Goal: Task Accomplishment & Management: Use online tool/utility

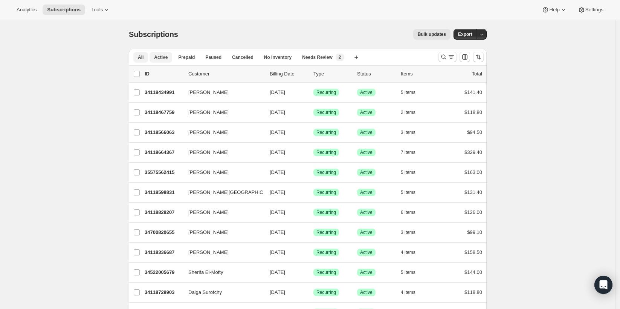
click at [166, 57] on span "Active" at bounding box center [161, 57] width 14 height 6
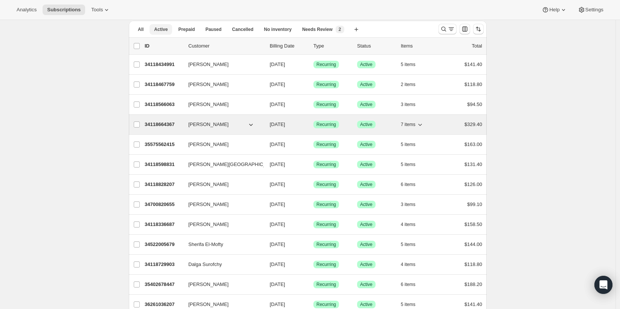
scroll to position [28, 0]
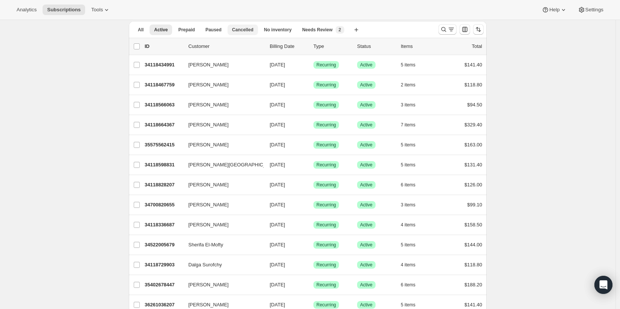
click at [238, 27] on span "Cancelled" at bounding box center [242, 30] width 21 height 6
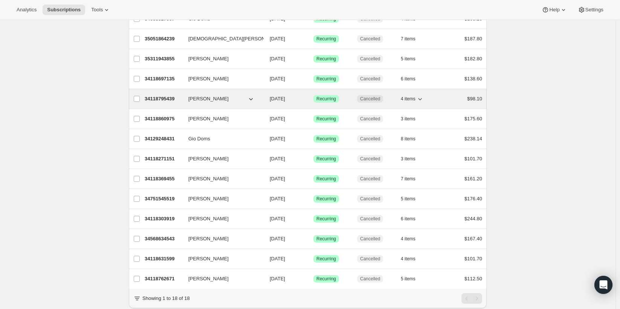
scroll to position [181, 0]
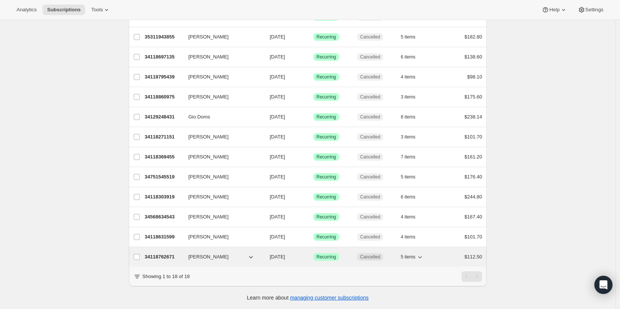
click at [253, 253] on icon "button" at bounding box center [251, 257] width 8 height 8
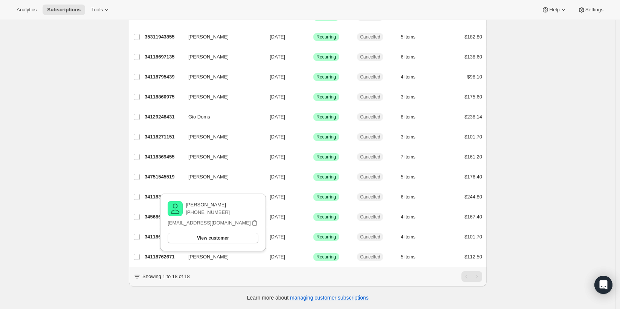
click at [63, 228] on div "Subscriptions. This page is ready Subscriptions Bulk updates More actions Bulk …" at bounding box center [308, 77] width 616 height 464
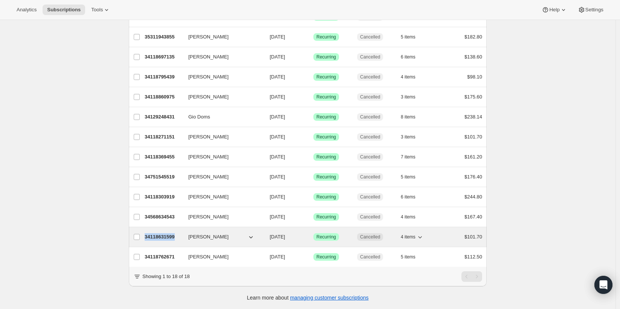
click at [155, 233] on p "34118631599" at bounding box center [164, 237] width 38 height 8
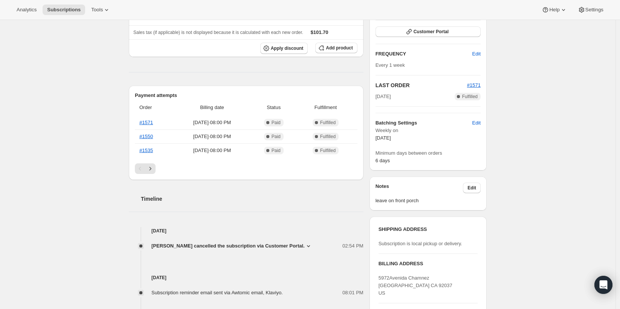
scroll to position [120, 0]
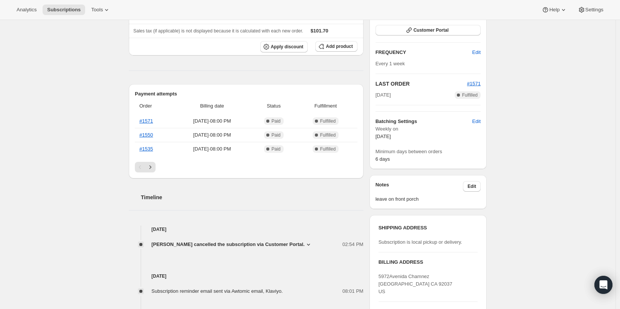
click at [311, 242] on icon at bounding box center [309, 244] width 8 height 8
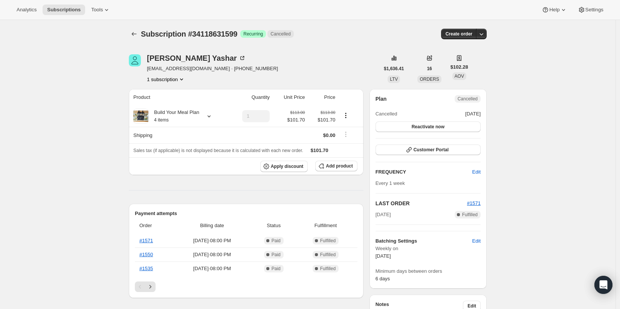
scroll to position [0, 0]
click at [135, 33] on icon "Subscriptions" at bounding box center [134, 35] width 8 height 8
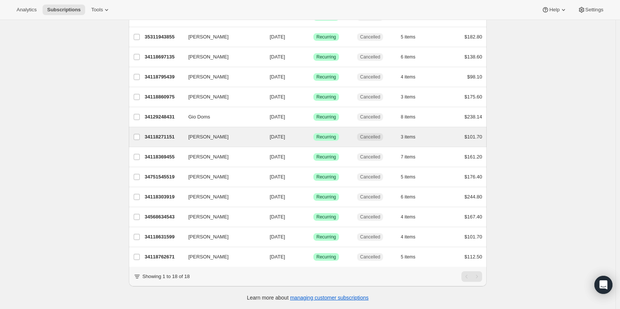
scroll to position [181, 0]
click at [253, 133] on icon "button" at bounding box center [251, 137] width 8 height 8
click at [155, 133] on p "34118271151" at bounding box center [164, 137] width 38 height 8
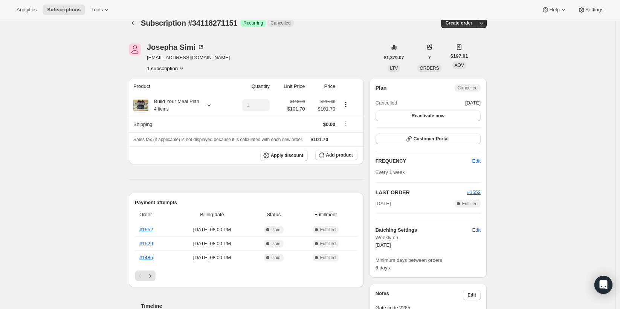
scroll to position [118, 0]
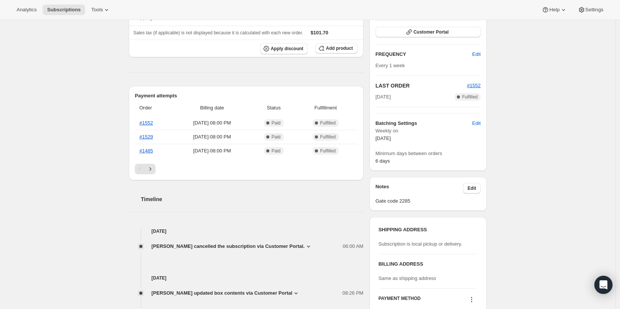
click at [305, 247] on icon at bounding box center [309, 246] width 8 height 8
drag, startPoint x: 208, startPoint y: 256, endPoint x: 136, endPoint y: 257, distance: 72.0
click at [136, 257] on div "I'm going to traveling No details provided" at bounding box center [246, 264] width 235 height 28
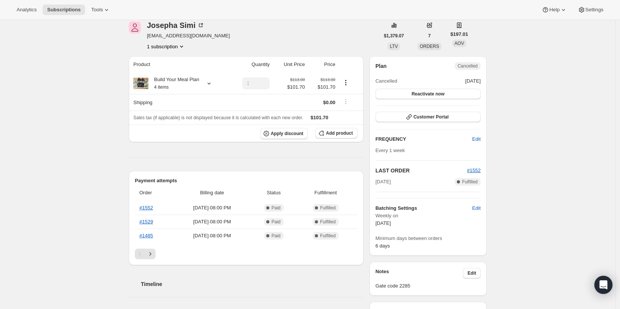
scroll to position [0, 0]
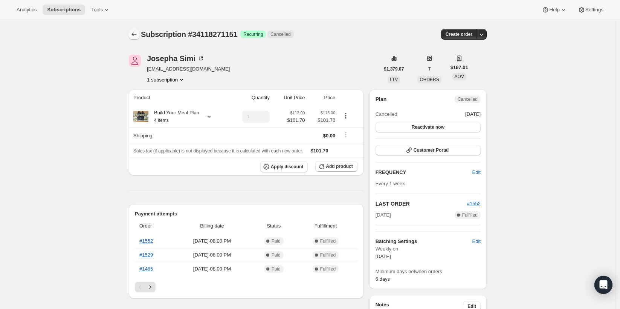
click at [137, 34] on icon "Subscriptions" at bounding box center [134, 34] width 5 height 4
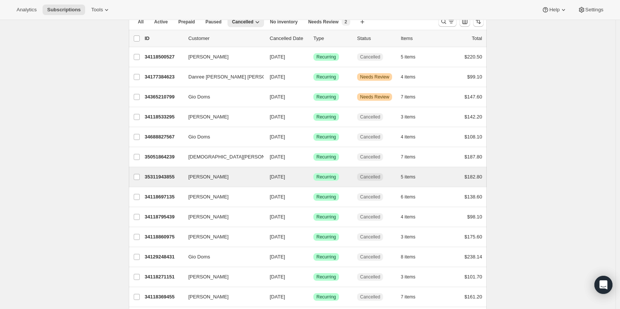
scroll to position [0, 0]
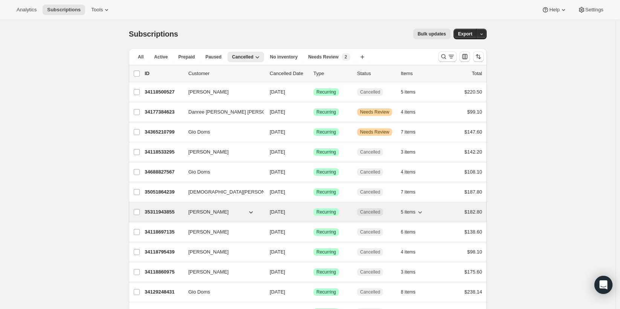
click at [255, 210] on icon "button" at bounding box center [251, 212] width 8 height 8
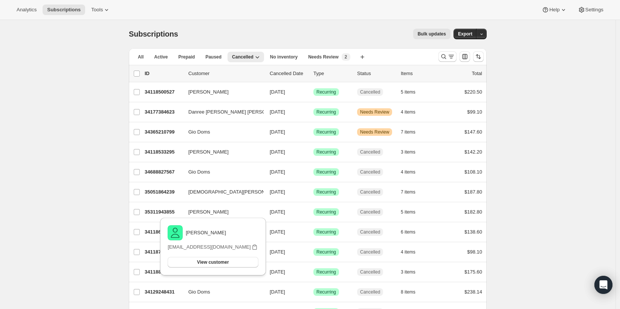
click at [94, 220] on div "Subscriptions. This page is ready Subscriptions Bulk updates More actions Bulk …" at bounding box center [308, 252] width 616 height 464
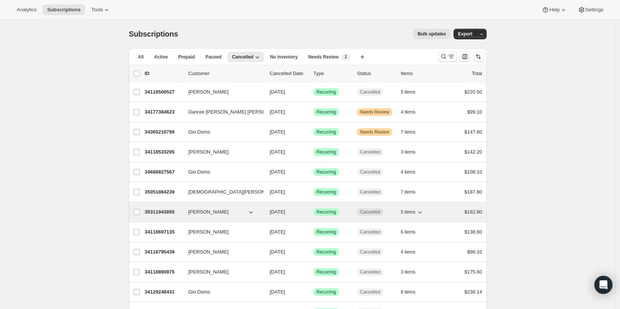
click at [176, 213] on p "35311943855" at bounding box center [164, 212] width 38 height 8
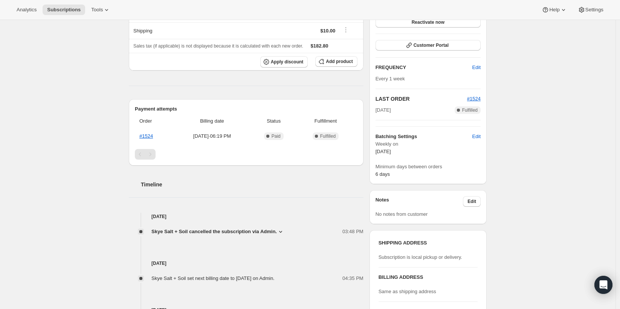
scroll to position [112, 0]
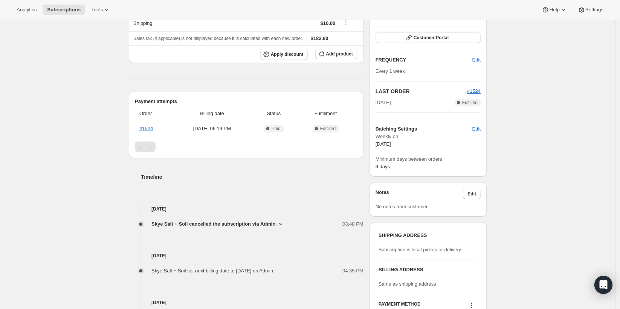
click at [282, 224] on icon at bounding box center [280, 224] width 3 height 2
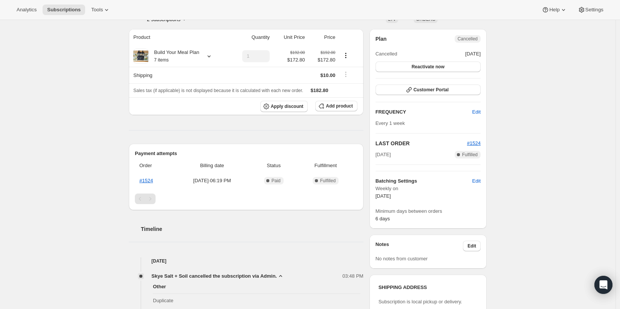
scroll to position [0, 0]
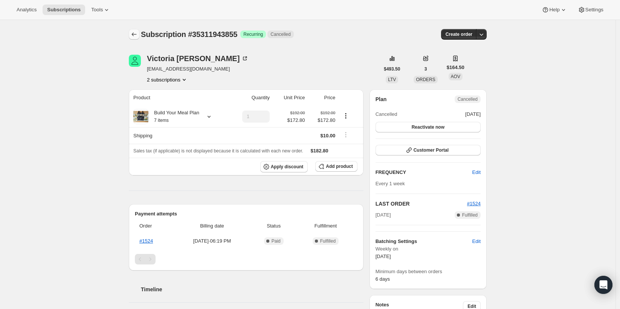
click at [135, 36] on icon "Subscriptions" at bounding box center [134, 35] width 8 height 8
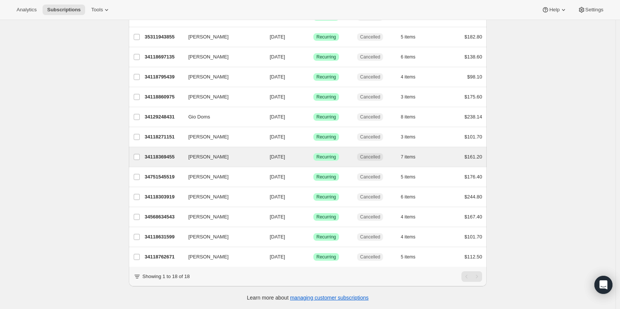
scroll to position [179, 0]
click at [171, 153] on p "34118369455" at bounding box center [164, 157] width 38 height 8
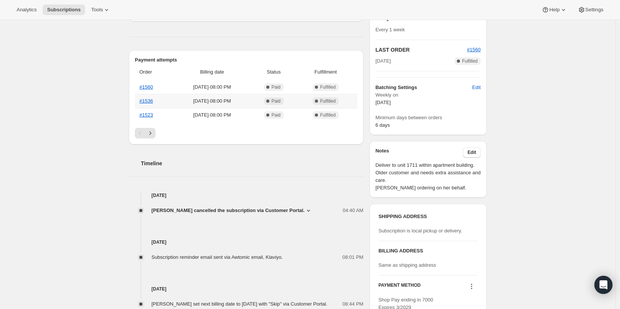
scroll to position [249, 0]
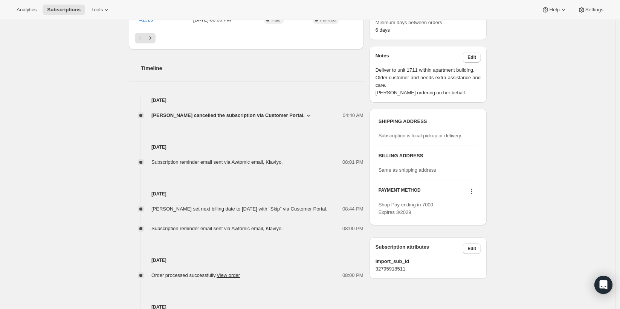
click at [308, 115] on icon at bounding box center [309, 116] width 8 height 8
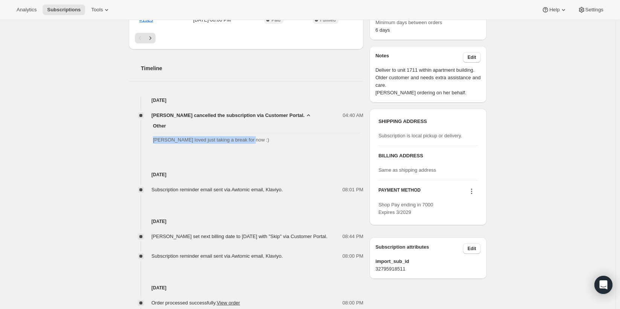
drag, startPoint x: 268, startPoint y: 140, endPoint x: 138, endPoint y: 139, distance: 130.0
click at [138, 139] on div "Other Jeanine loved just taking a break for now :)" at bounding box center [246, 133] width 235 height 28
click at [70, 139] on div "Subscription #34118369455. This page is ready Subscription #34118369455 Success…" at bounding box center [308, 85] width 616 height 628
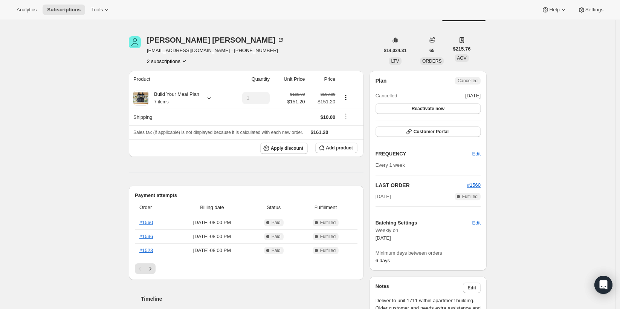
scroll to position [0, 0]
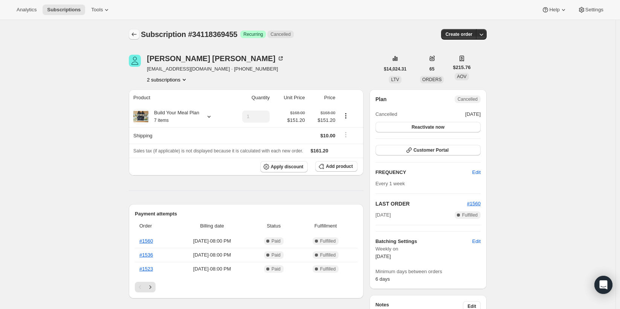
click at [138, 34] on icon "Subscriptions" at bounding box center [134, 35] width 8 height 8
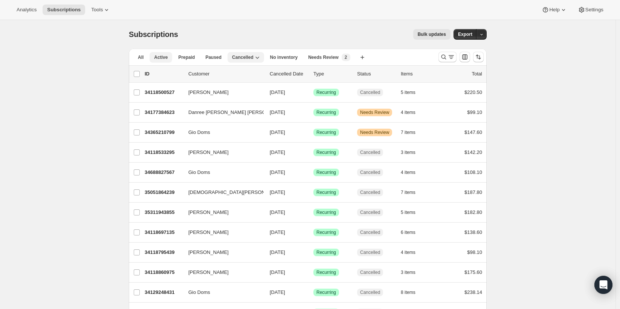
click at [162, 61] on button "Active" at bounding box center [161, 57] width 23 height 11
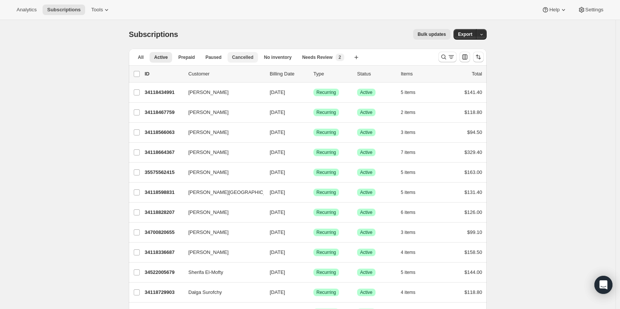
click at [256, 56] on button "Cancelled" at bounding box center [243, 57] width 31 height 11
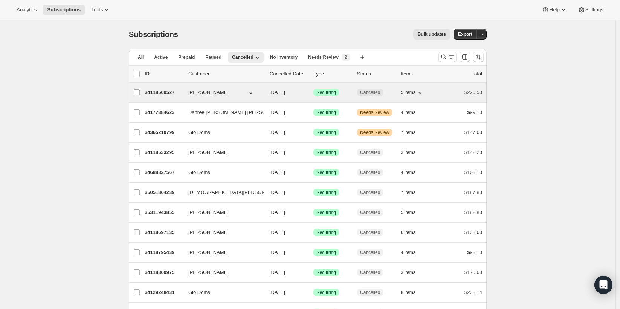
click at [166, 92] on p "34118500527" at bounding box center [164, 93] width 38 height 8
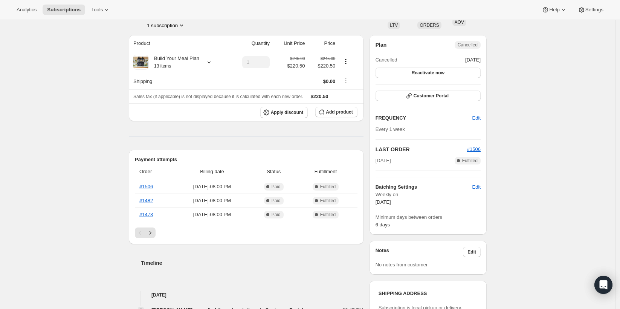
scroll to position [233, 0]
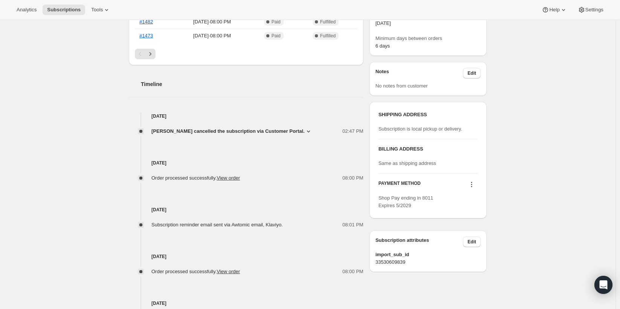
click at [312, 132] on icon at bounding box center [309, 131] width 8 height 8
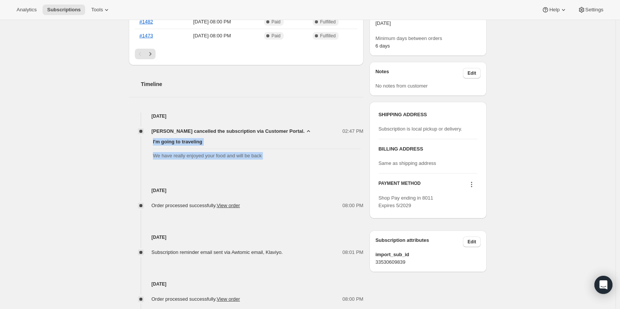
drag, startPoint x: 152, startPoint y: 141, endPoint x: 277, endPoint y: 166, distance: 127.9
click at [277, 166] on div "Aug 6, 2025 Andrea Greenberg cancelled the subscription via Customer Portal. 02…" at bounding box center [246, 230] width 235 height 237
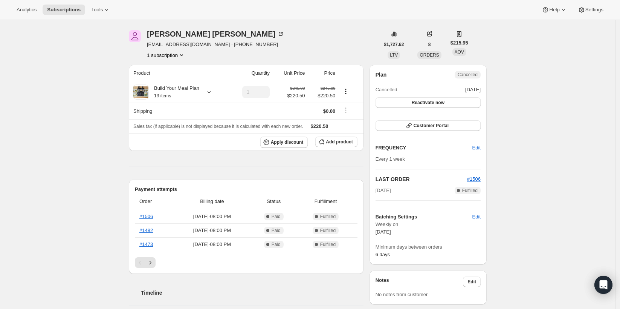
scroll to position [0, 0]
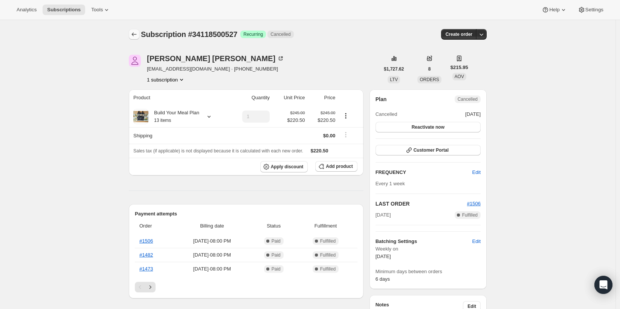
click at [138, 31] on icon "Subscriptions" at bounding box center [134, 35] width 8 height 8
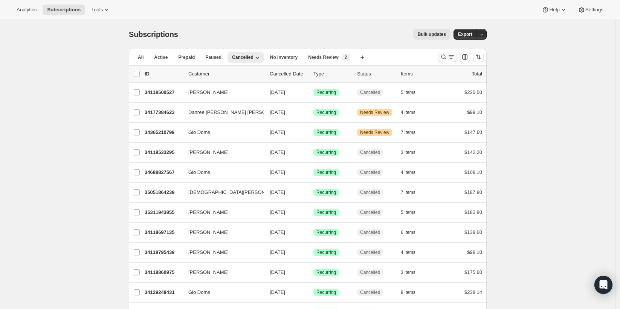
click at [452, 58] on icon "Search and filter results" at bounding box center [452, 57] width 8 height 8
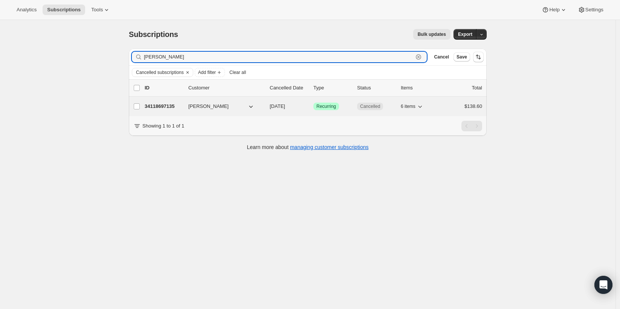
type input "judy"
click at [161, 103] on p "34118697135" at bounding box center [164, 107] width 38 height 8
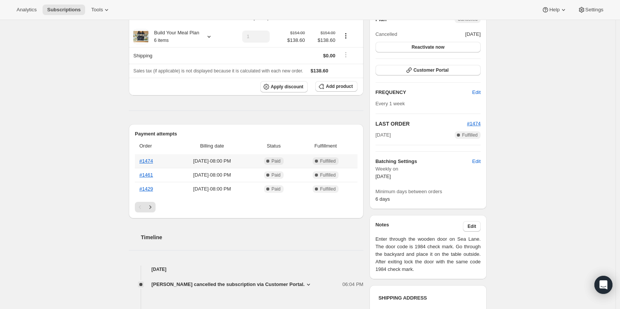
scroll to position [103, 0]
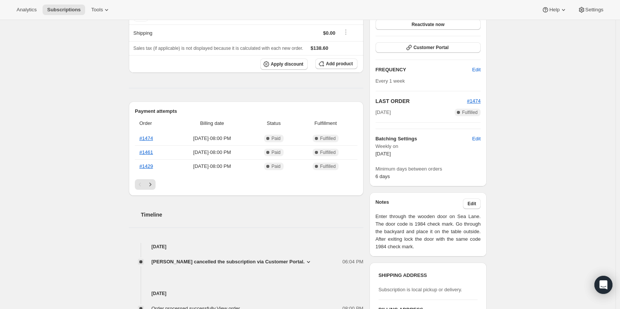
click at [312, 262] on icon at bounding box center [309, 262] width 8 height 8
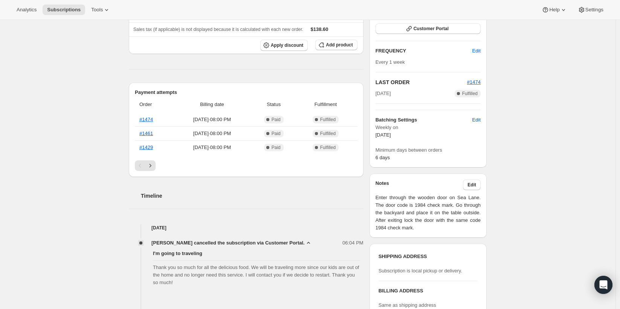
scroll to position [158, 0]
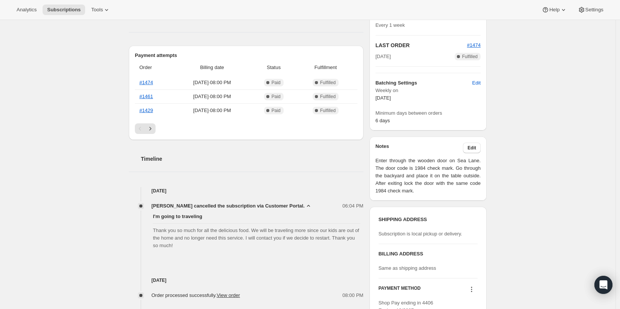
drag, startPoint x: 214, startPoint y: 245, endPoint x: 143, endPoint y: 225, distance: 74.0
click at [143, 225] on div "I'm going to traveling Thank you so much for all the delicious food. We will be…" at bounding box center [246, 231] width 235 height 43
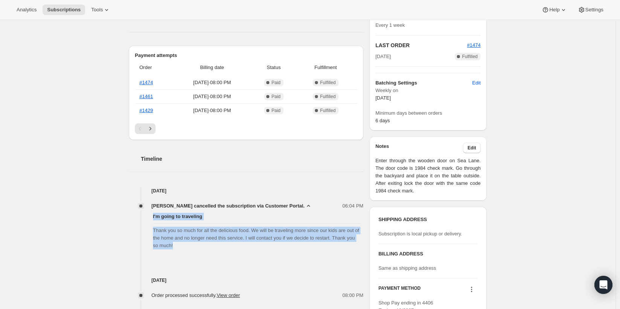
drag, startPoint x: 216, startPoint y: 243, endPoint x: 139, endPoint y: 224, distance: 79.4
click at [139, 224] on div "I'm going to traveling Thank you so much for all the delicious food. We will be…" at bounding box center [246, 231] width 235 height 43
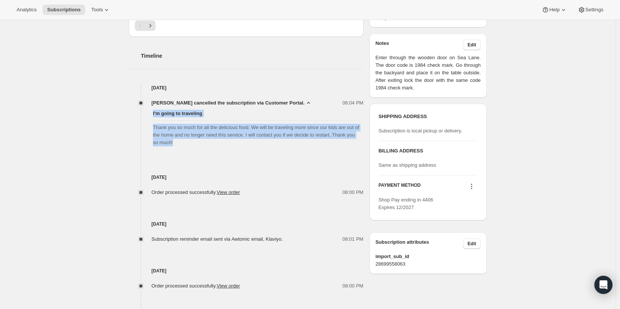
scroll to position [260, 0]
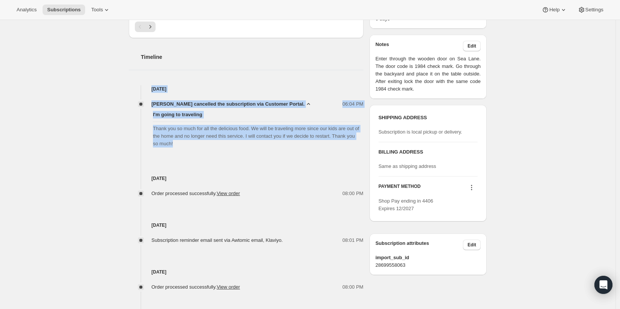
drag, startPoint x: 205, startPoint y: 146, endPoint x: 154, endPoint y: 90, distance: 76.0
click at [154, 90] on div "Jul 20, 2025 Judy Bomberger cancelled the subscription via Customer Portal. 06:…" at bounding box center [246, 117] width 235 height 65
copy div "Jul 20, 2025 Judy Bomberger cancelled the subscription via Customer Portal. 06:…"
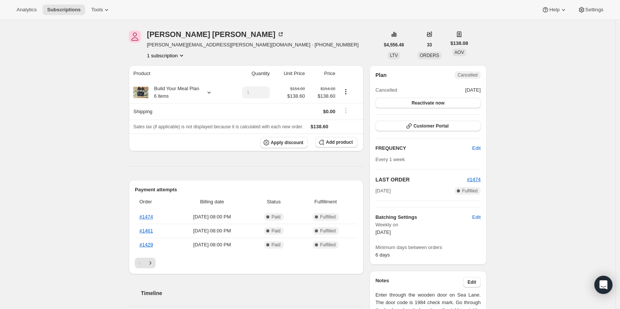
scroll to position [0, 0]
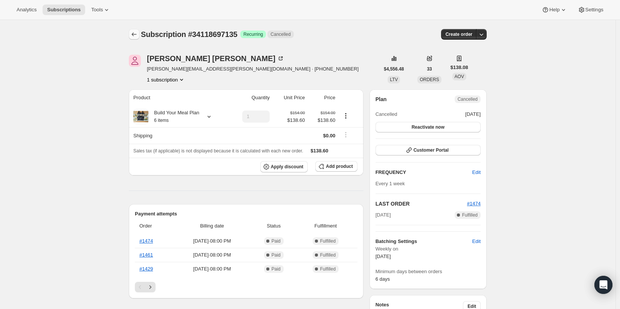
click at [137, 36] on icon "Subscriptions" at bounding box center [134, 35] width 8 height 8
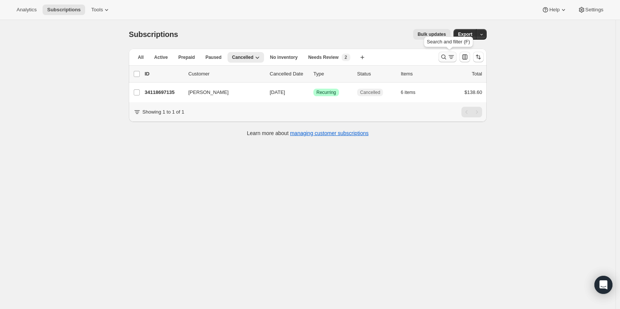
click at [449, 52] on button "Search and filter results" at bounding box center [448, 57] width 18 height 11
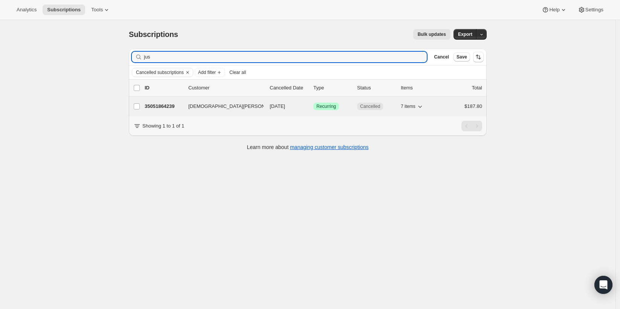
type input "jus"
click at [175, 104] on p "35051864239" at bounding box center [164, 107] width 38 height 8
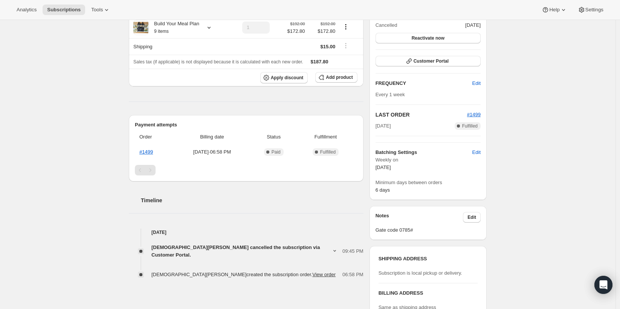
scroll to position [90, 0]
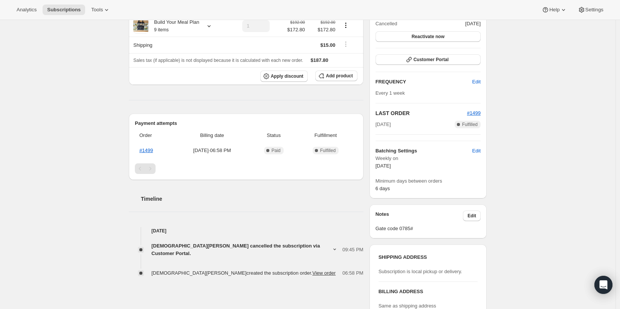
click at [332, 246] on icon at bounding box center [335, 249] width 6 height 6
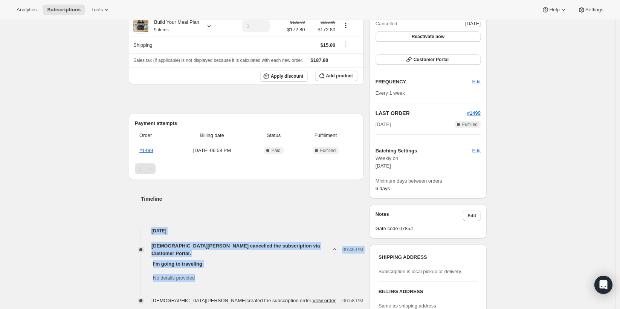
drag, startPoint x: 213, startPoint y: 269, endPoint x: 150, endPoint y: 223, distance: 79.0
click at [150, 223] on div "Timeline Aug 2, 2025 Jusleen Ahluwalia cancelled the subscription via Customer …" at bounding box center [246, 242] width 235 height 124
copy div "Aug 2, 2025 Jusleen Ahluwalia cancelled the subscription via Customer Portal. 0…"
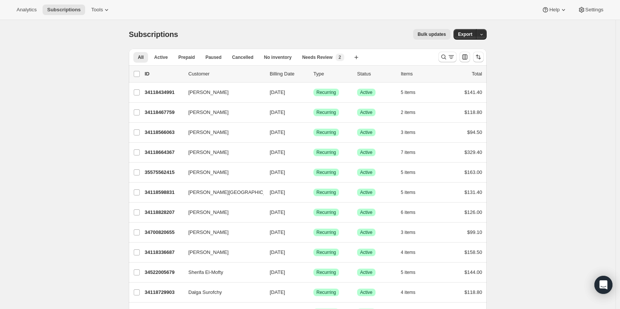
click at [430, 38] on button "Bulk updates" at bounding box center [431, 34] width 37 height 11
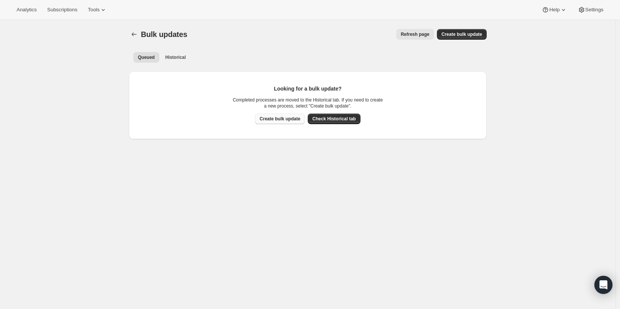
click at [288, 120] on span "Create bulk update" at bounding box center [280, 119] width 41 height 6
select select "09"
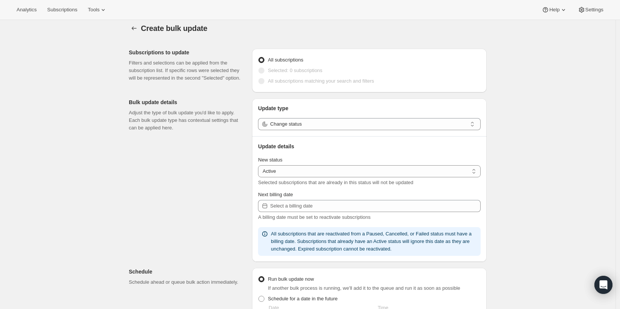
scroll to position [8, 0]
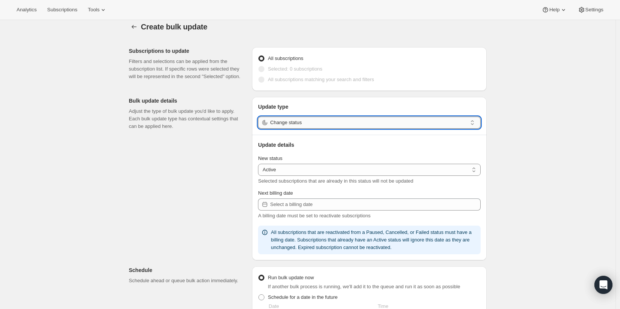
click at [328, 126] on input "Change status" at bounding box center [368, 122] width 197 height 12
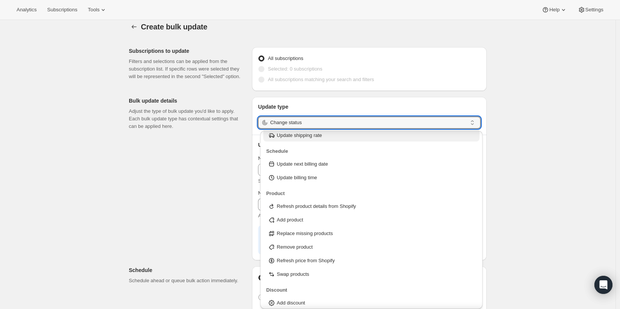
scroll to position [34, 0]
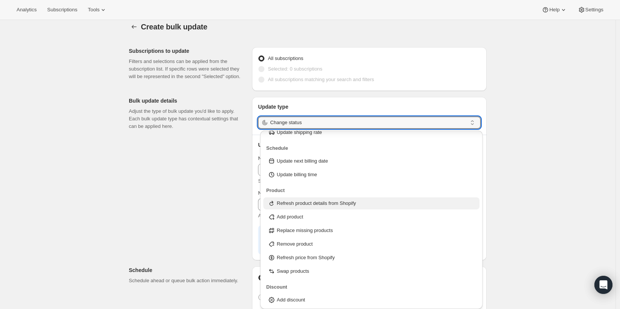
click at [309, 205] on p "Refresh product details from Shopify" at bounding box center [316, 203] width 79 height 8
type input "Refresh product details from Shopify"
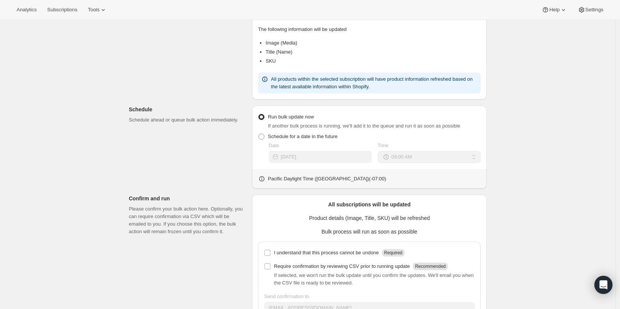
scroll to position [144, 0]
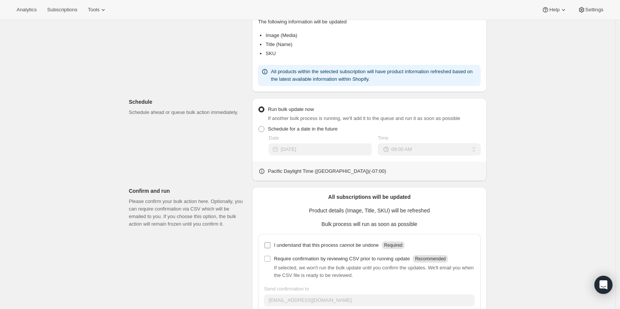
click at [269, 245] on input "I understand that this process cannot be undone Required" at bounding box center [268, 245] width 6 height 6
checkbox input "true"
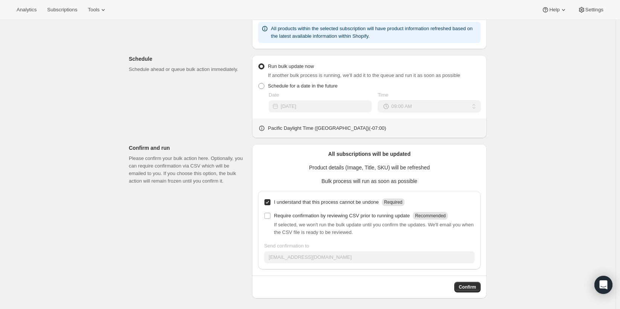
scroll to position [188, 0]
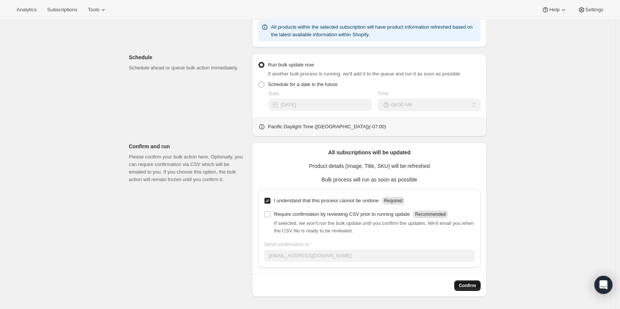
click at [468, 288] on span "Confirm" at bounding box center [467, 285] width 17 height 6
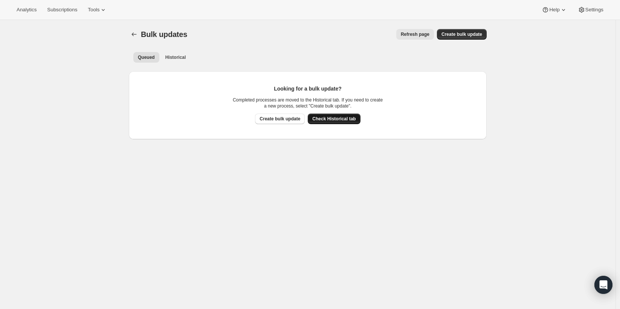
click at [350, 118] on span "Check Historical tab" at bounding box center [333, 119] width 43 height 6
